Goal: Ask a question: Seek information or help from site administrators or community

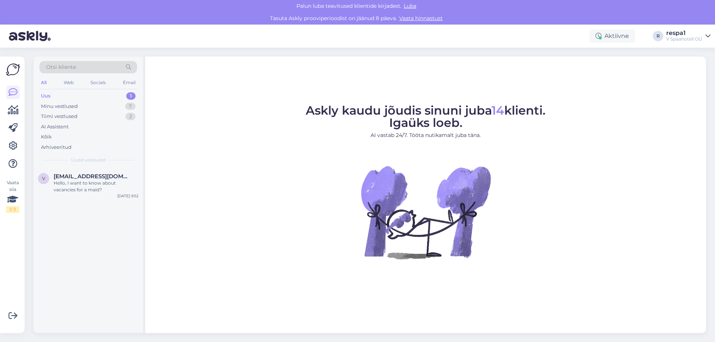
click at [53, 98] on div "Uus 1" at bounding box center [88, 96] width 98 height 10
click at [83, 181] on div "Hello, I want to know about vacancies for a maid?" at bounding box center [96, 186] width 85 height 13
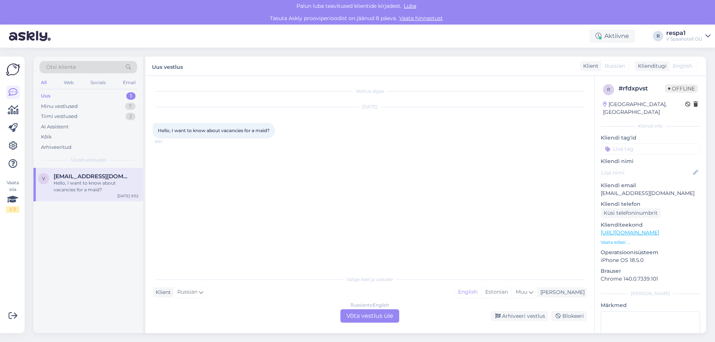
click at [412, 2] on div "[PERSON_NAME] teavitused klientide kirjadest. [GEOGRAPHIC_DATA]" at bounding box center [357, 6] width 715 height 12
click at [412, 4] on span "Luba" at bounding box center [410, 6] width 17 height 7
click at [237, 291] on div "Klient Russian Mina English Estonian Muu" at bounding box center [370, 293] width 434 height 10
click at [381, 310] on div "Russian to English Võta vestlus üle" at bounding box center [370, 316] width 59 height 13
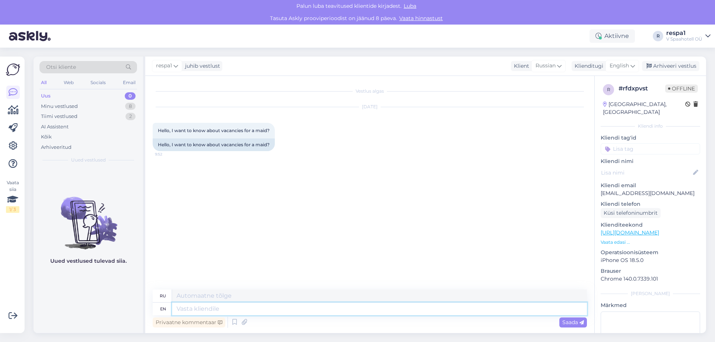
click at [210, 309] on textarea at bounding box center [379, 309] width 415 height 13
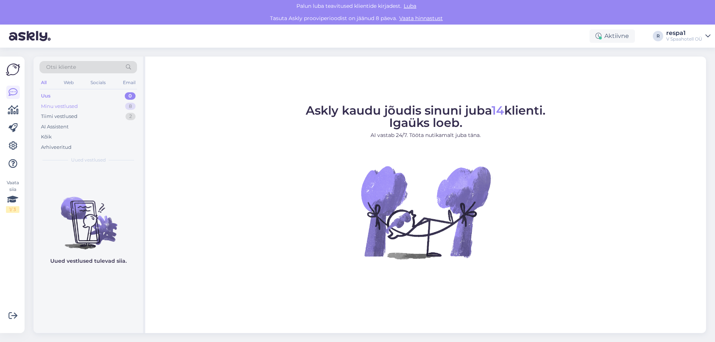
click at [73, 107] on div "Minu vestlused" at bounding box center [59, 106] width 37 height 7
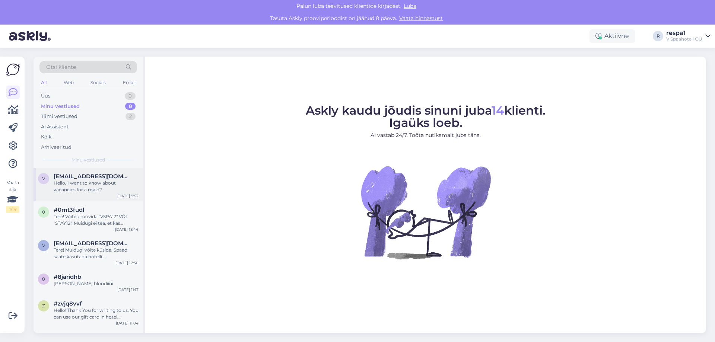
click at [81, 182] on div "Hello, I want to know about vacancies for a maid?" at bounding box center [96, 186] width 85 height 13
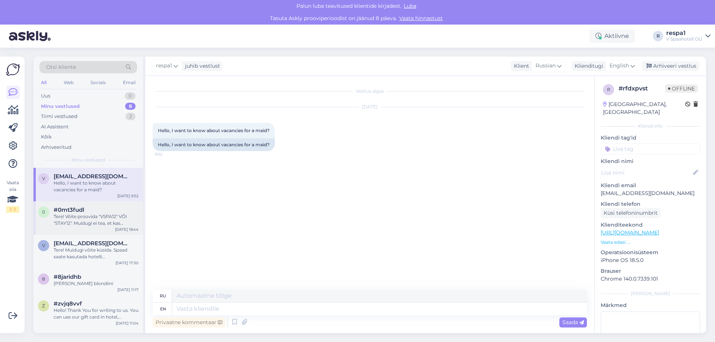
click at [80, 210] on span "#0mt3fudl" at bounding box center [69, 210] width 31 height 7
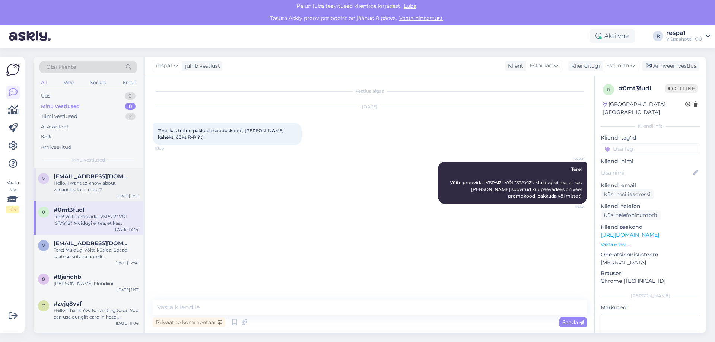
click at [84, 184] on div "Hello, I want to know about vacancies for a maid?" at bounding box center [96, 186] width 85 height 13
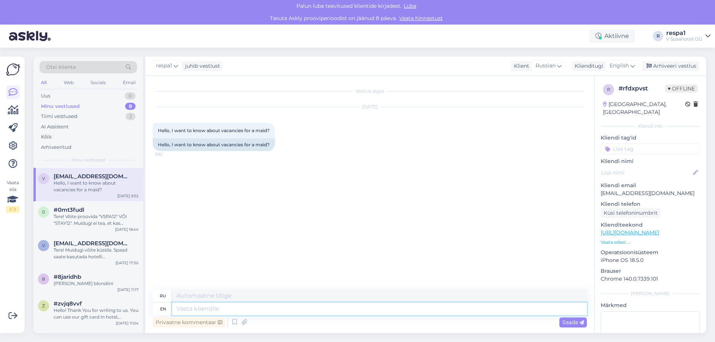
click at [201, 310] on textarea at bounding box center [379, 309] width 415 height 13
type textarea "Hello!"
type textarea "Привет!"
type textarea "Hello! If y"
type textarea "Привет! Если"
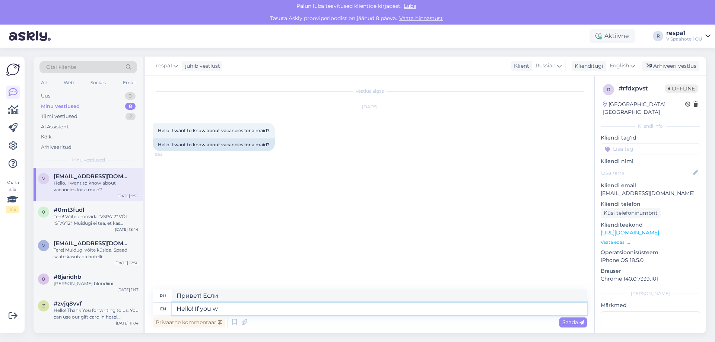
type textarea "Hello! If you wo"
type textarea "Привет! Если вы"
type textarea "Hello! If you would l"
type textarea "Привет! Если бы вы..."
type textarea "Hello! If you would liek"
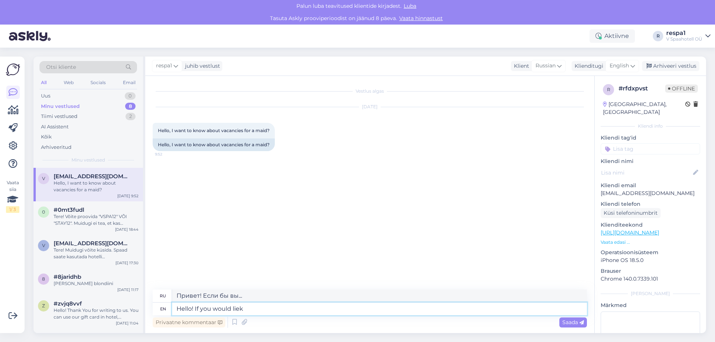
type textarea "Привет! Если хочешь"
type textarea "Hello! If you would like"
type textarea "Здравствуйте! Если хотите"
type textarea "Hello! If you would like to"
type textarea "Здравствуйте! Если вы хотите"
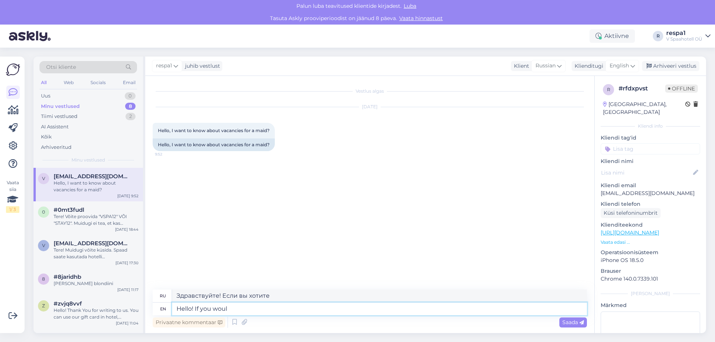
type textarea "Hello! If you wou"
type textarea "Привет! Если бы вы..."
type textarea "Hello! If you"
type textarea "Привет! Если вы"
type textarea "Hello! If you are l"
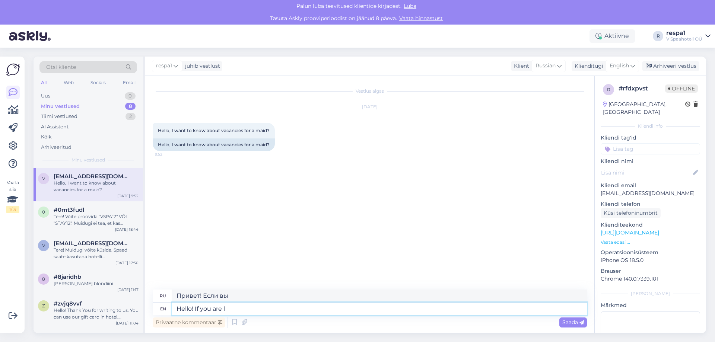
type textarea "Привет! Если ты"
type textarea "Hello! If you are looking"
type textarea "Привет! Если вы ищете"
type textarea "Hello! If you are looking for a job, p"
type textarea "Привет! Если вы ищете работу,"
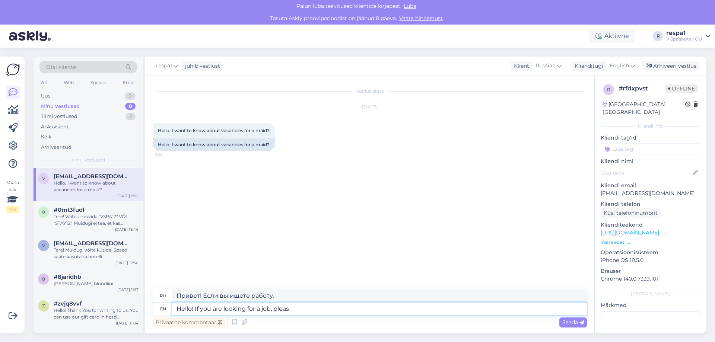
type textarea "Hello! If you are looking for a job, please"
type textarea "Здравствуйте! Если вы ищете работу, пожалуйста."
click at [272, 308] on textarea "Hello! If you are looking for a job, please" at bounding box center [379, 309] width 415 height 13
type textarea "Hello! If you are looking for a job in , please"
type textarea "Здравствуйте! Если вы ищете работу в , пожалуйста,"
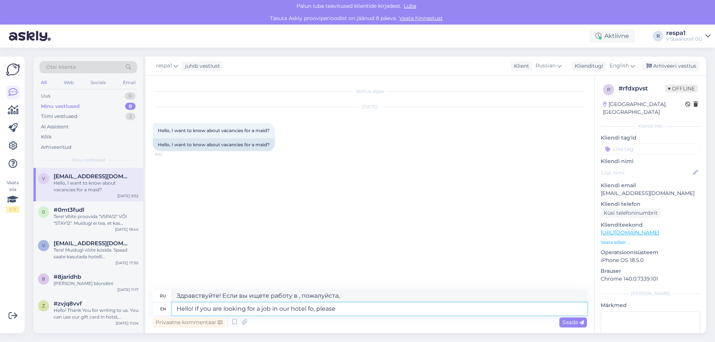
type textarea "Hello! If you are looking for a job in our hotel for, please"
type textarea "Здравствуйте! Если вы ищете работу в нашем отеле, пожалуйста,"
type textarea "Hello! If you are looking for a job in our hotel for , please"
type textarea "Здравствуйте! Если вы ищете работу в нашем отеле на , пожалуйста,"
type textarea "Hello! If you are looking for a job in our hotel , please"
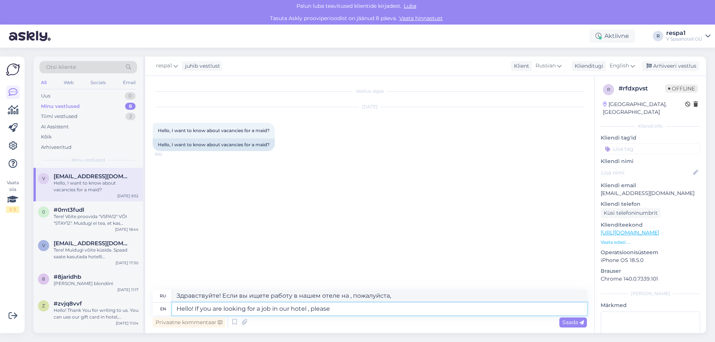
type textarea "Здравствуйте! Если вы ищете работу в нашем отеле, пожалуйста,"
type textarea "Hello! If you are looking for a job in our hotel for a houskeeper, please"
type textarea "Здравствуйте! Если вы ищете работу горничной в нашем отеле, пожалуйста,"
type textarea "Hello! If you are looking for a job in our hotel for a houskeeper, please conta…"
type textarea "Здравствуйте! Если вы ищете работу горничной в нашем отеле, пожалуйста, свяжите…"
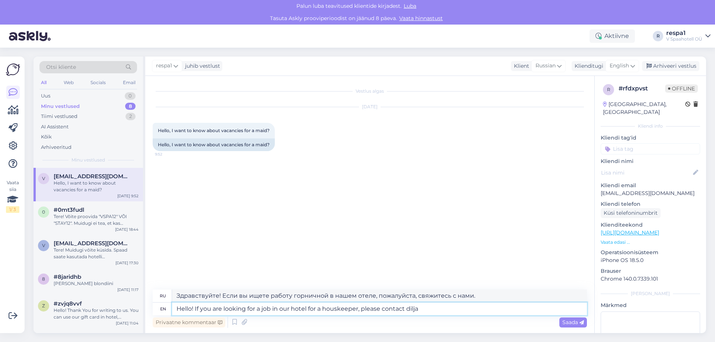
type textarea "Hello! If you are looking for a job in our hotel for a houskeeper, please conta…"
type textarea "Здравствуйте! Если вы ищете работу горничной в нашем отеле, пожалуйста, свяжите…"
type textarea "Hello! If you are looking for a job in our hotel for a houskeeper, please conta…"
type textarea "Здравствуйте! Если вы ищете работу горничной в нашем отеле, пишите на dilja@vsp…"
type textarea "Hello! If you are looking for a job in our hotel for a houskeeper, please conta…"
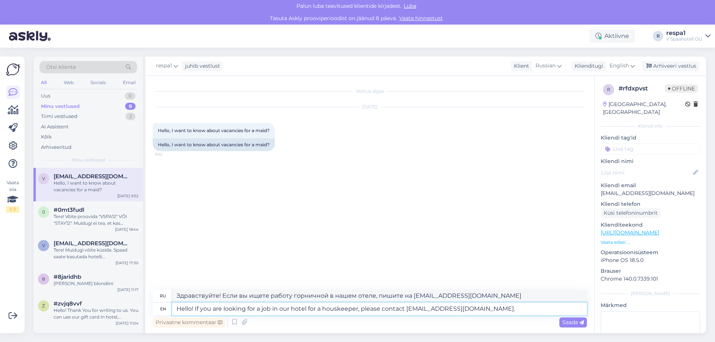
type textarea "Здравствуйте! Если вы ищете работу горничной в нашем отеле, обращайтесь по адре…"
type textarea "Hello! If you are looking for a job in our hotel for a houskeeper, please conta…"
click at [72, 259] on div "Tere! Muidugi võite küsida. Spaad saate kasutada hotelli sisseregistreerimisest…" at bounding box center [96, 253] width 85 height 13
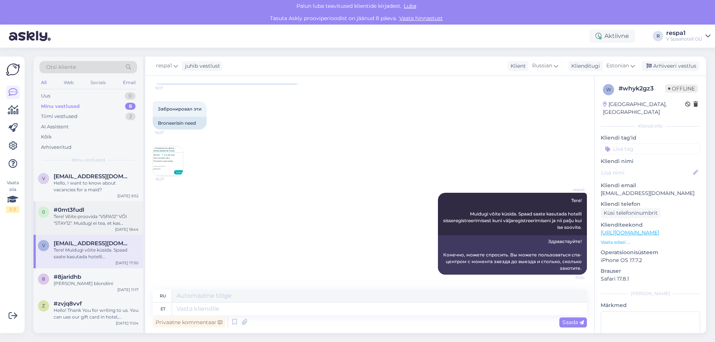
click at [80, 225] on div "Tere! Võite proovida "VSPA12" VÕI "STAY12". Muidugi ei tea, et kas Teie soovitu…" at bounding box center [96, 220] width 85 height 13
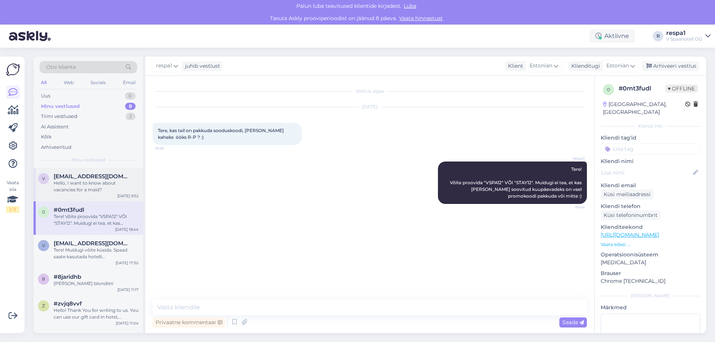
click at [76, 185] on div "Hello, I want to know about vacancies for a maid?" at bounding box center [96, 186] width 85 height 13
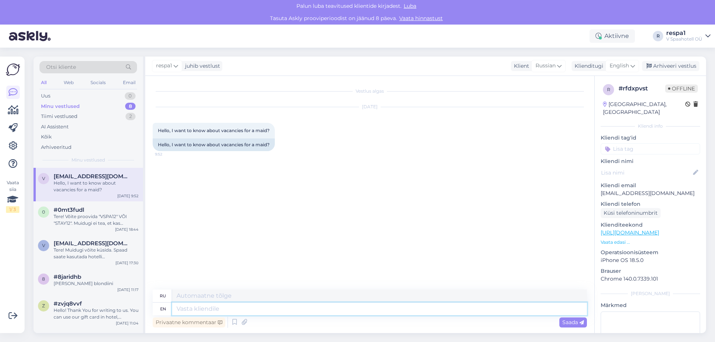
click at [227, 313] on textarea at bounding box center [379, 309] width 415 height 13
type textarea "Good d"
type textarea "Хороший"
type textarea "Good day"
type textarea "Добрый день"
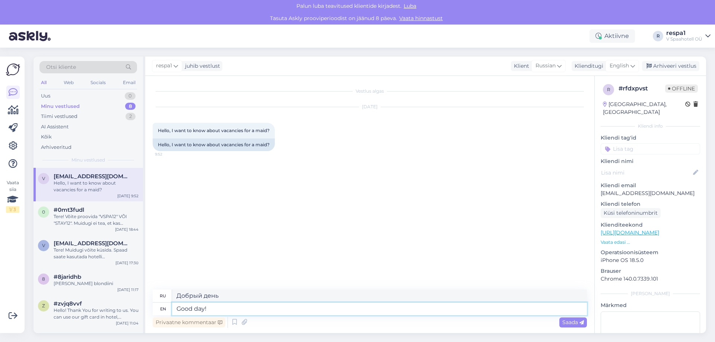
type textarea "Good day!"
type textarea "Добрый день!"
type textarea "Good day! If"
type textarea "Добрый день! Если"
type textarea "Good day! If you"
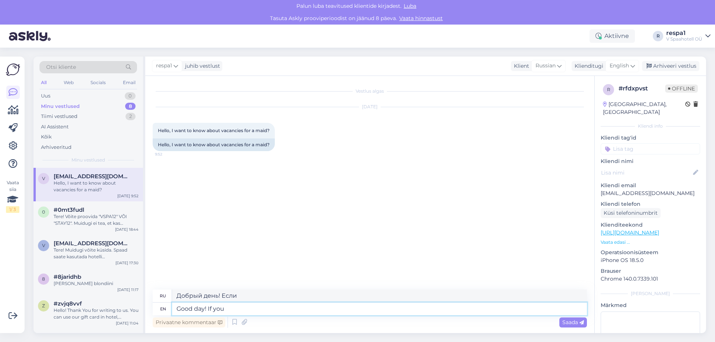
type textarea "Добрый день! Если вы"
type textarea "Good day! If you are looking"
type textarea "Добрый день! Если вы ищете"
type textarea "Good day! If you are looking for a job"
type textarea "Добрый день! Если вы ищете работу"
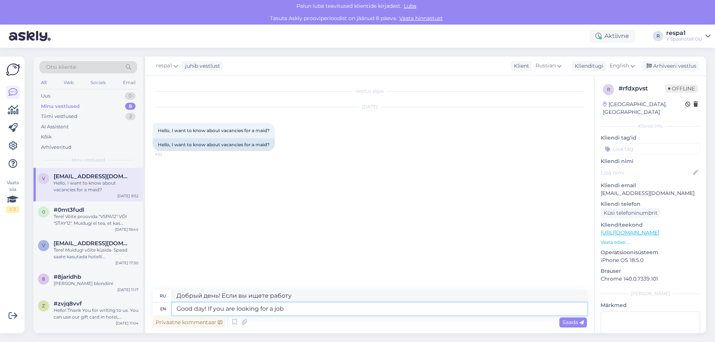
drag, startPoint x: 297, startPoint y: 309, endPoint x: 154, endPoint y: 297, distance: 144.0
click at [154, 297] on div "ru Добрый день! Если вы ищете работу en Good day! If you are looking for a job" at bounding box center [370, 303] width 434 height 26
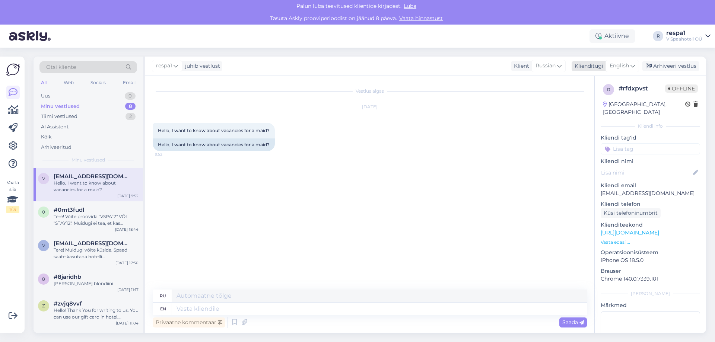
click at [630, 64] on div "English" at bounding box center [623, 66] width 34 height 12
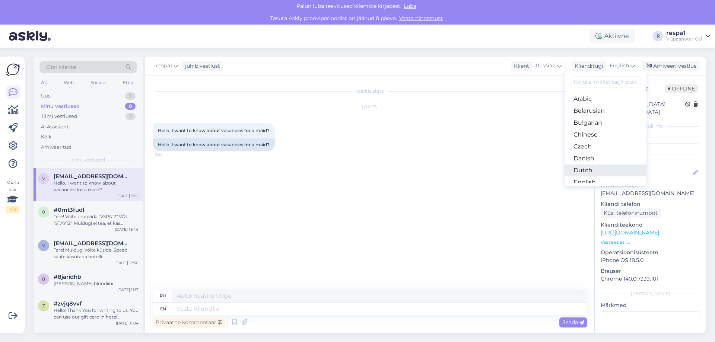
scroll to position [75, 0]
click at [601, 122] on link "Estonian" at bounding box center [606, 120] width 82 height 12
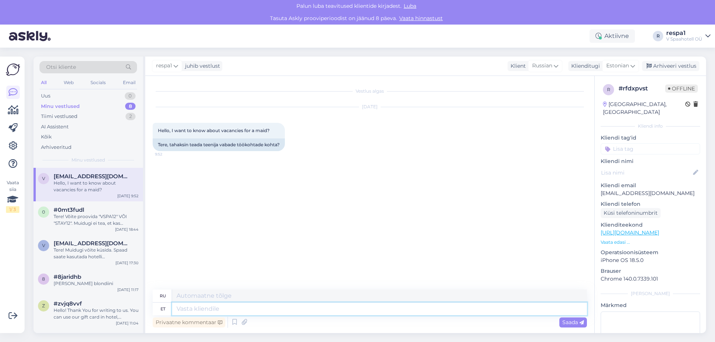
click at [215, 308] on textarea at bounding box center [379, 309] width 415 height 13
type textarea "Tere"
type textarea "Привет"
type textarea "Tere."
type textarea "Привет."
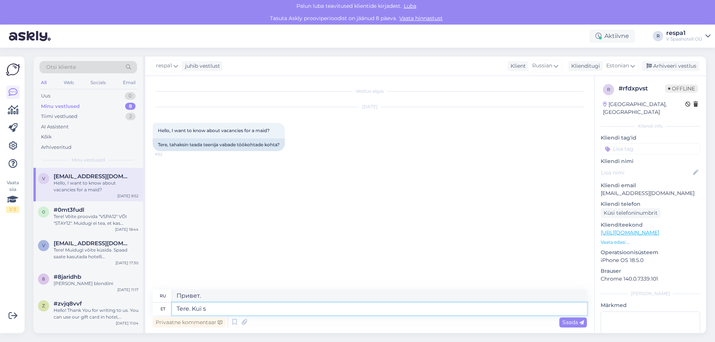
type textarea "Tere. Kui so"
type textarea "Привет. Если"
type textarea "Tere. Kui soovite"
type textarea "Привет. Если хочешь"
type textarea "Tere. Kui soovite t"
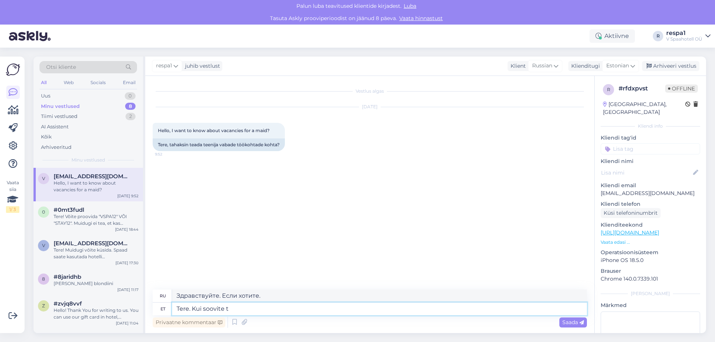
type textarea "Привет. Если хочешь"
type textarea "Tere. Kui soovite tulla"
type textarea "Привет. Если хочешь прийти"
type textarea "Tere. Kui soovite tulla tööle"
type textarea "Здравствуйте. Если хотите приехать на работу"
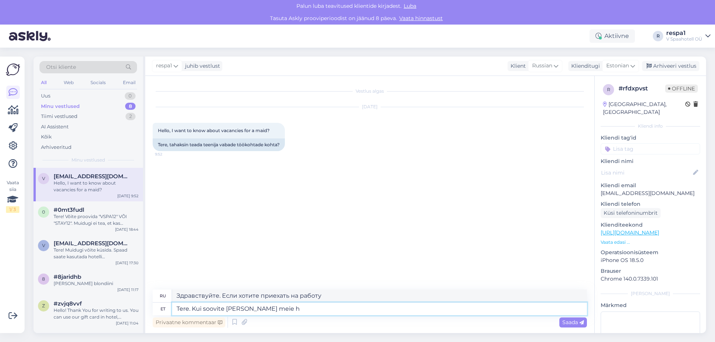
type textarea "Tere. Kui soovite tulla tööle meie ho"
type textarea "Здравствуйте. Если вы хотите работать у нас,"
type textarea "Tere. Kui soovite tulla tööle meie hotelli to"
type textarea "Здравствуйте. Если вы хотите приехать и поработать в нашем отеле,"
type textarea "Tere. Kui soovite tulla tööle meie hotelli toateenindusse"
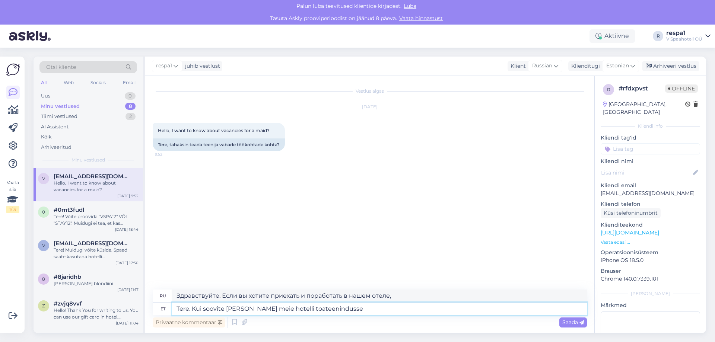
type textarea "Здравствуйте. Если вы хотите поработать в службе обслуживания номеров нашего от…"
type textarea "Tere. Kui soovite tulla tööle meie hotelli toateenindusse, pal"
type textarea "Здравствуйте. Если вы хотите поработать в нашем отеле в службе обслуживания ном…"
type textarea "Tere. Kui soovite tulla tööle meie hotelli toateenindusse, palume"
type textarea "Здравствуйте. Если вы хотите поработать в нашем отеле в сфере обслуживания номе…"
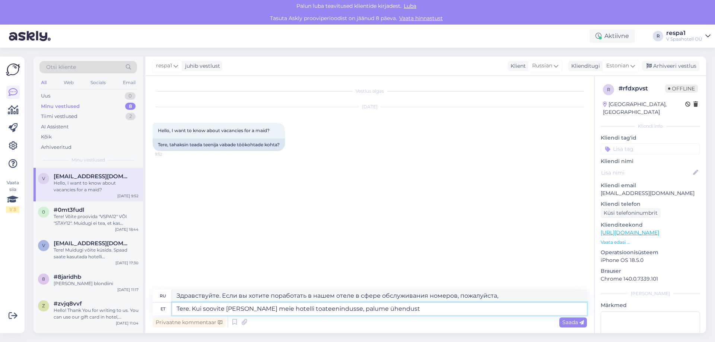
type textarea "Tere. Kui soovite tulla tööle meie hotelli toateenindusse, palume ühendust"
type textarea "Здравствуйте. Если вы хотите работать в службе обслуживания номеров нашего отел…"
type textarea "Tere. Kui soovite tulla tööle meie hotelli toateenindusse, palume ühendust võtt…"
type textarea "Здравствуйте. Если вы хотите работать в службе обслуживания номеров нашего отел…"
type textarea "Tere. Kui soovite tulla tööle meie hotelli toateenindusse, palume ühendust võtt…"
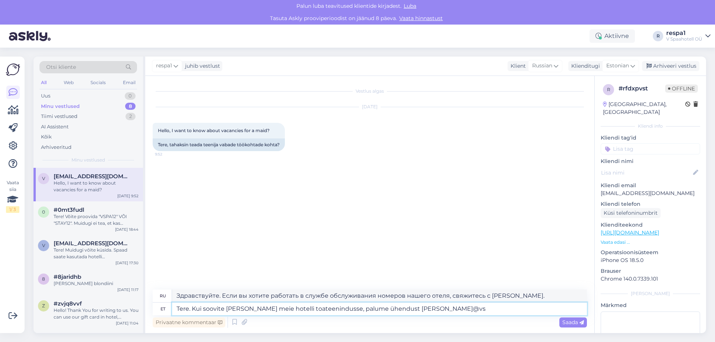
type textarea "Здравствуйте. Если вы хотите работать в службе обслуживания номеров нашего отел…"
type textarea "Tere. Kui soovite tulla tööle meie hotelli toateenindusse, palume ühendust võtt…"
type textarea "Здравствуйте. Если вы хотите работать в службе обслуживания номеров нашего отел…"
type textarea "Tere. Kui soovite tulla tööle meie hotelli toateenindusse, palume ühendust võtt…"
click at [571, 323] on span "Saada" at bounding box center [574, 322] width 22 height 7
